Goal: Information Seeking & Learning: Learn about a topic

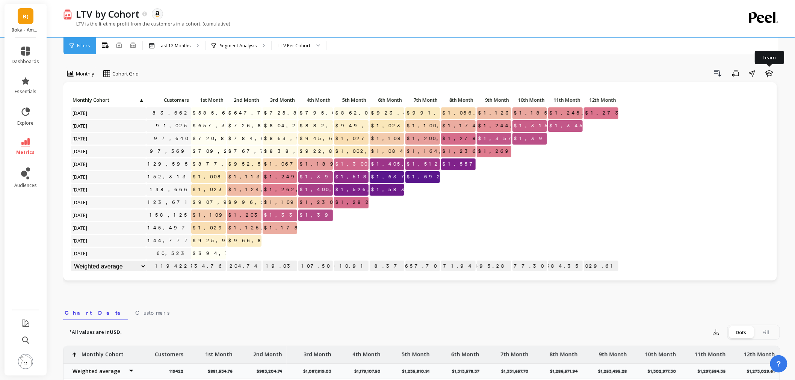
click at [20, 15] on link "B(" at bounding box center [26, 16] width 16 height 16
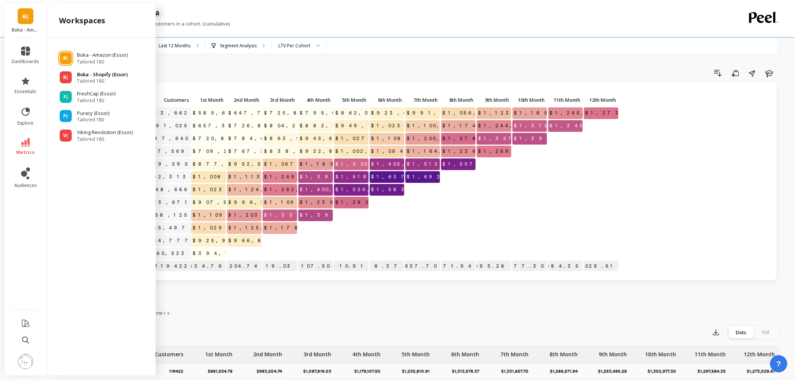
click at [95, 78] on span "Tailored 180" at bounding box center [102, 81] width 51 height 6
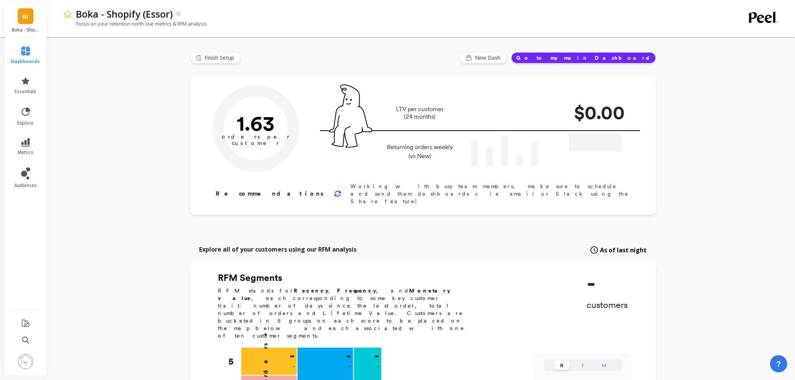
type input "Champions"
type input "32278"
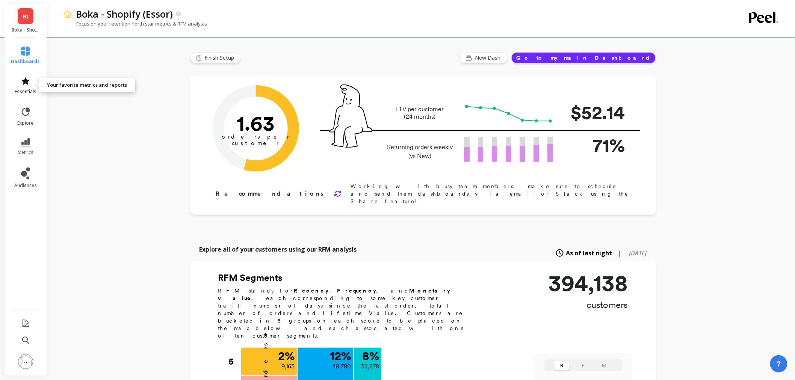
click at [25, 93] on span "essentials" at bounding box center [26, 92] width 22 height 6
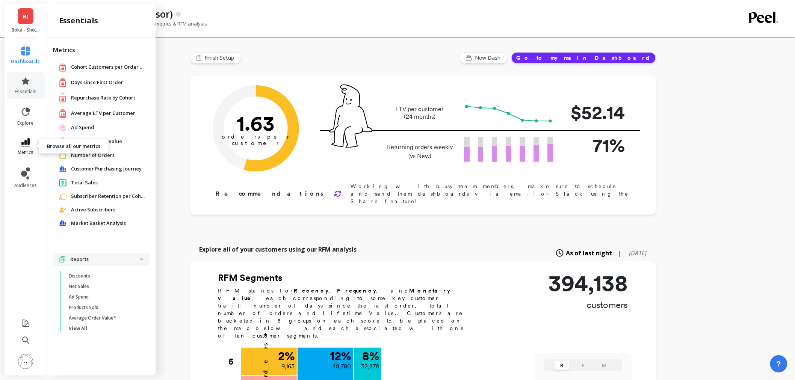
click at [30, 147] on link "metrics" at bounding box center [25, 146] width 29 height 17
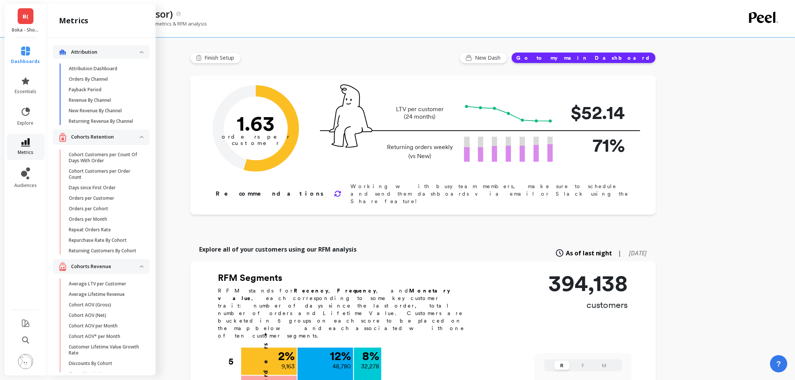
scroll to position [125, 0]
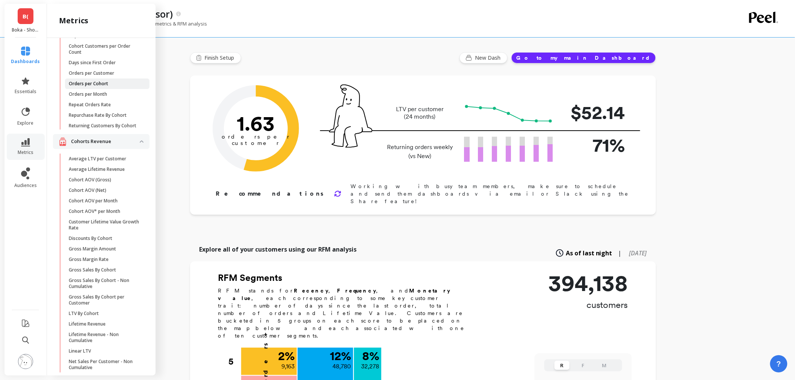
click at [108, 84] on link "Orders per Cohort" at bounding box center [107, 84] width 85 height 11
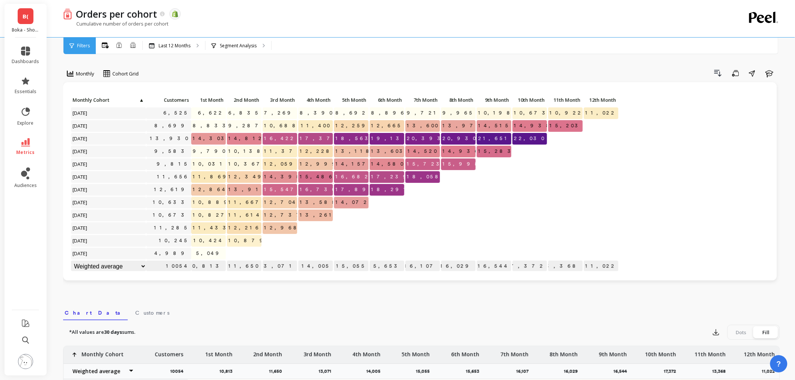
click at [33, 137] on li "metrics" at bounding box center [26, 147] width 36 height 26
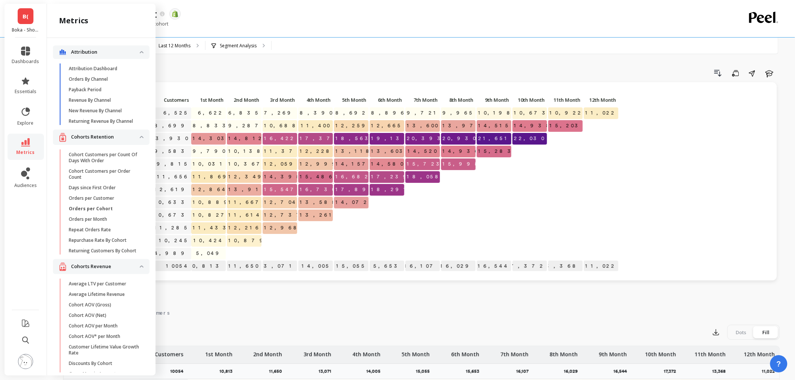
scroll to position [125, 0]
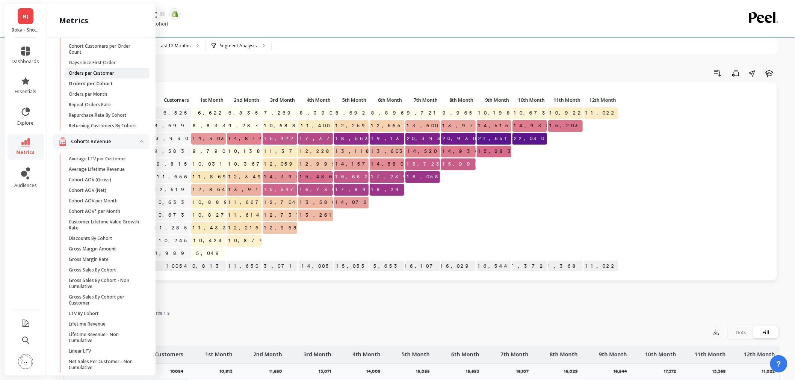
click at [111, 76] on p "Orders per Customer" at bounding box center [91, 73] width 45 height 6
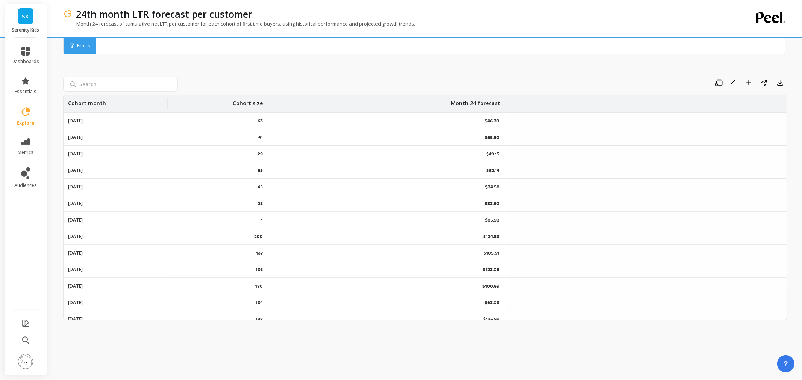
click at [128, 101] on div "Cohort month" at bounding box center [115, 103] width 95 height 17
click at [113, 153] on span "Sort Descending" at bounding box center [116, 157] width 98 height 12
click at [722, 83] on icon "button" at bounding box center [719, 82] width 8 height 7
click at [670, 106] on img at bounding box center [667, 103] width 6 height 6
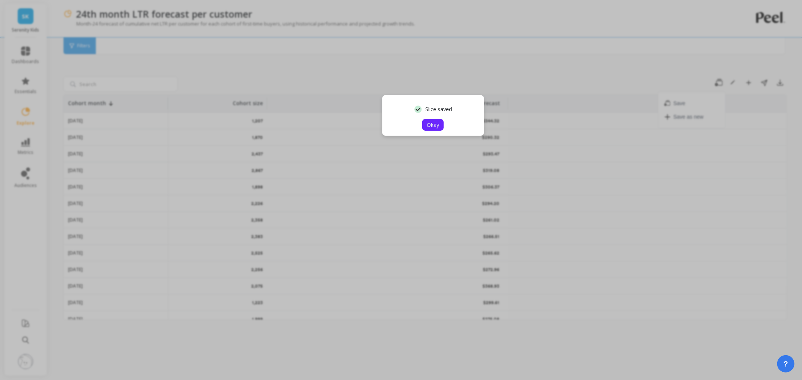
click at [441, 121] on button "Okay" at bounding box center [432, 125] width 21 height 12
